Goal: Navigation & Orientation: Understand site structure

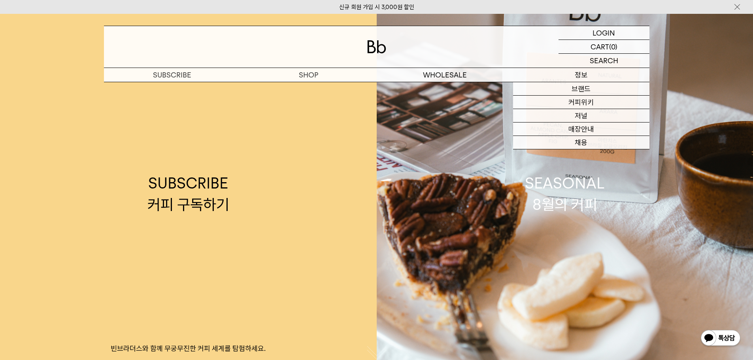
click at [592, 74] on p "정보" at bounding box center [581, 75] width 136 height 14
click at [570, 74] on p "정보" at bounding box center [581, 75] width 136 height 14
click at [575, 86] on link "브랜드" at bounding box center [581, 88] width 136 height 13
click at [585, 127] on link "매장안내" at bounding box center [581, 129] width 136 height 13
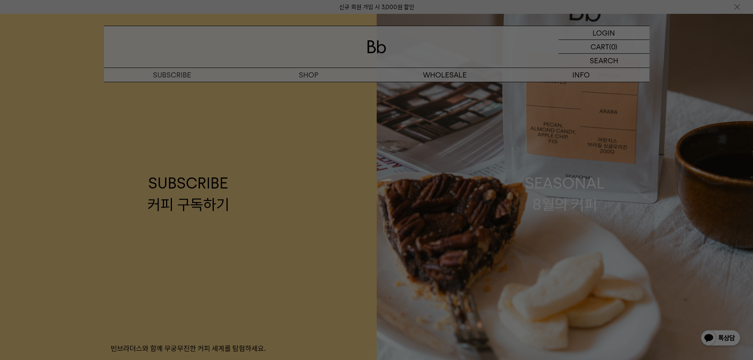
click at [364, 46] on div at bounding box center [376, 180] width 753 height 360
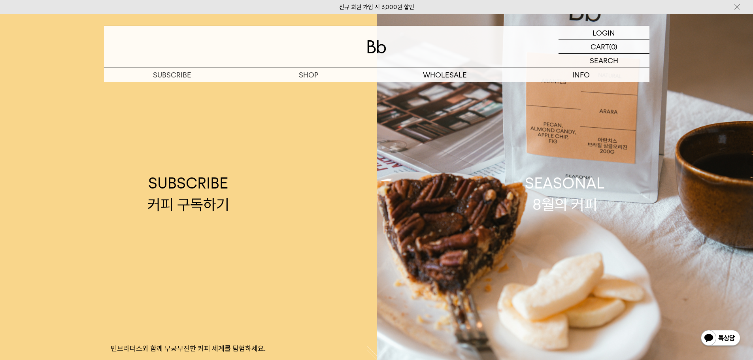
click at [366, 51] on div at bounding box center [377, 47] width 546 height 42
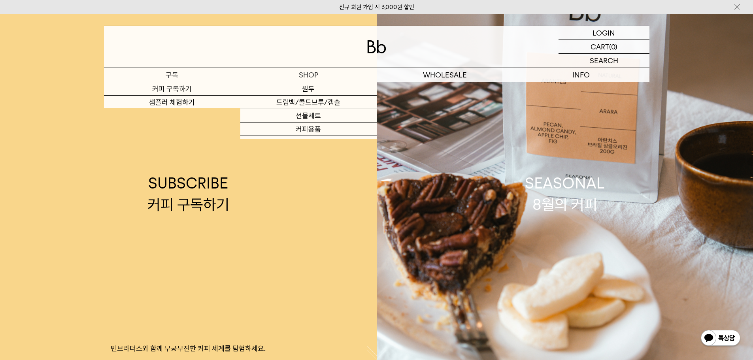
click at [171, 77] on p "구독" at bounding box center [172, 75] width 136 height 14
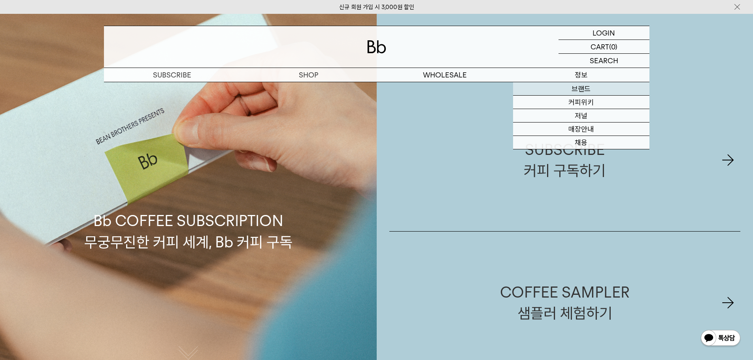
click at [573, 84] on link "브랜드" at bounding box center [581, 88] width 136 height 13
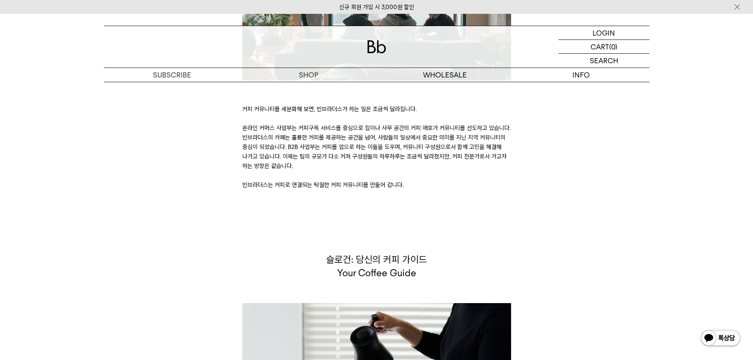
scroll to position [1760, 0]
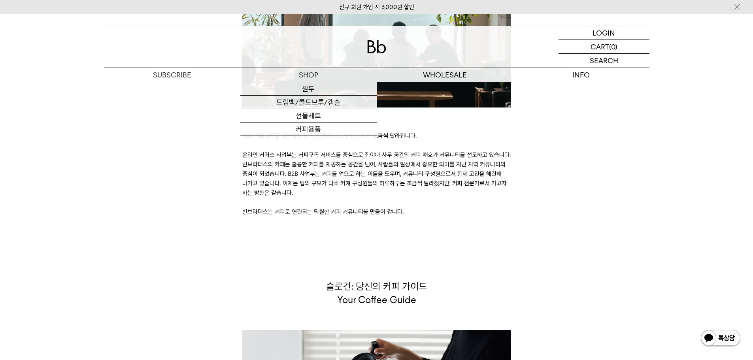
drag, startPoint x: 361, startPoint y: 35, endPoint x: 374, endPoint y: 52, distance: 21.5
click at [361, 35] on div at bounding box center [377, 47] width 546 height 42
click at [374, 52] on img at bounding box center [376, 46] width 19 height 13
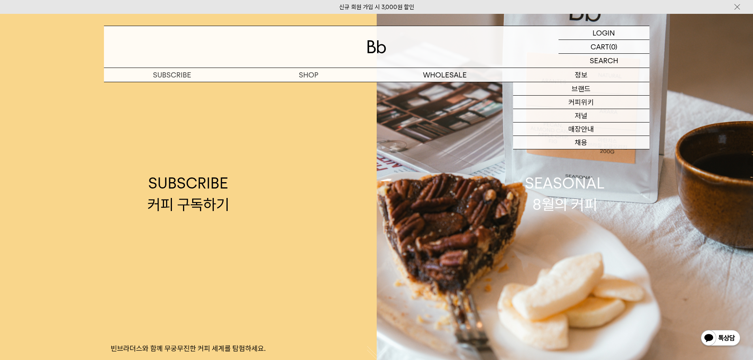
click at [588, 74] on p "정보" at bounding box center [581, 75] width 136 height 14
click at [583, 85] on link "브랜드" at bounding box center [581, 88] width 136 height 13
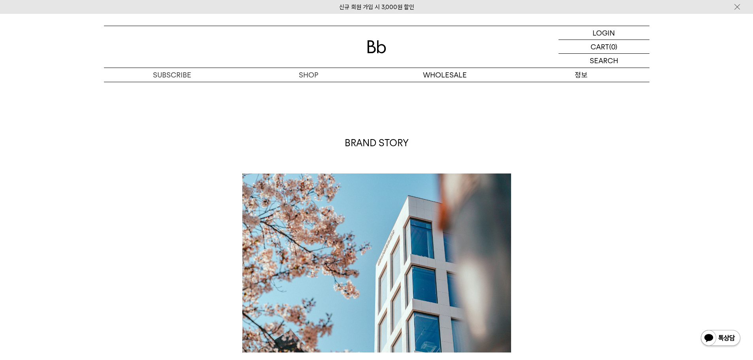
click at [580, 81] on p "정보" at bounding box center [581, 75] width 136 height 14
click at [474, 71] on p "도매" at bounding box center [445, 75] width 136 height 14
click at [310, 81] on p "숍" at bounding box center [308, 75] width 136 height 14
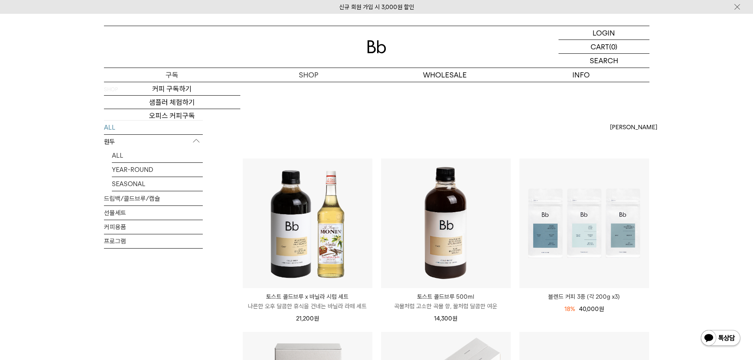
click at [186, 79] on p "구독" at bounding box center [172, 75] width 136 height 14
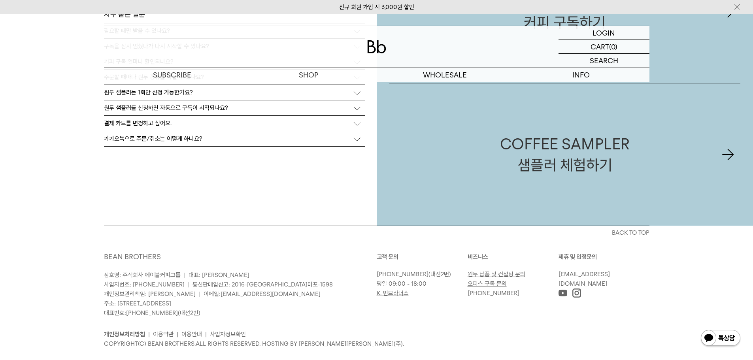
scroll to position [1949, 0]
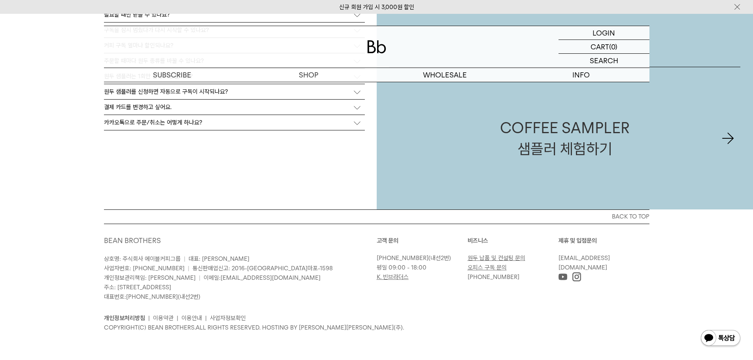
drag, startPoint x: 152, startPoint y: 242, endPoint x: 111, endPoint y: 241, distance: 41.1
